Goal: Task Accomplishment & Management: Use online tool/utility

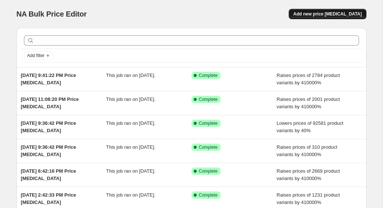
click at [315, 14] on span "Add new price [MEDICAL_DATA]" at bounding box center [327, 14] width 69 height 6
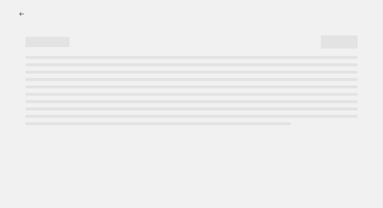
select select "percentage"
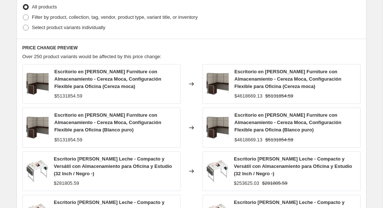
scroll to position [274, 0]
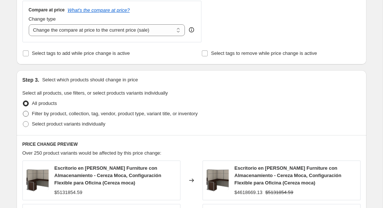
click at [76, 114] on span "Filter by product, collection, tag, vendor, product type, variant title, or inv…" at bounding box center [115, 114] width 166 height 6
click at [23, 111] on input "Filter by product, collection, tag, vendor, product type, variant title, or inv…" at bounding box center [23, 111] width 0 height 0
radio input "true"
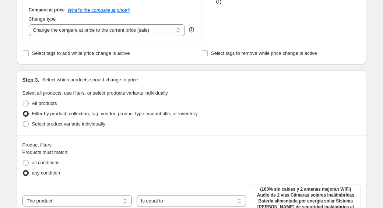
scroll to position [305, 0]
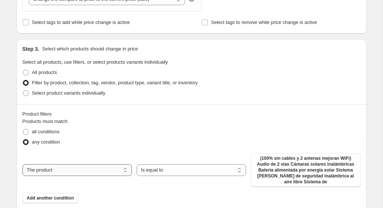
click at [101, 164] on select "The product The product's collection The product's tag The product's vendor The…" at bounding box center [76, 170] width 109 height 12
select select "collection"
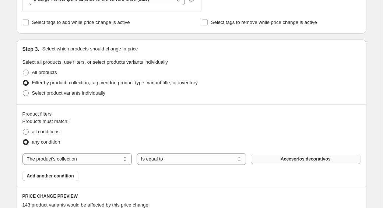
click at [273, 161] on button "Accesorios decorativos" at bounding box center [305, 159] width 109 height 10
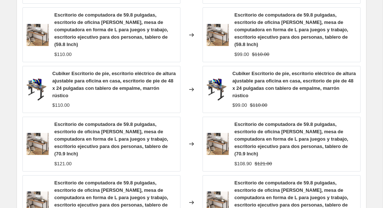
scroll to position [726, 0]
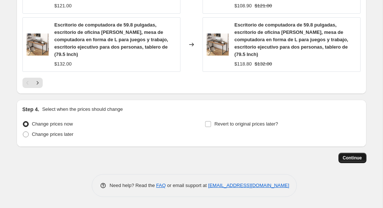
click at [348, 157] on span "Continue" at bounding box center [352, 158] width 19 height 6
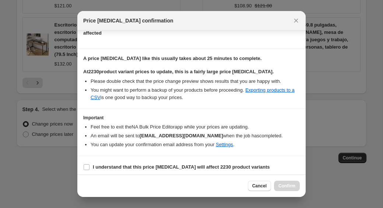
scroll to position [97, 0]
